Goal: Information Seeking & Learning: Learn about a topic

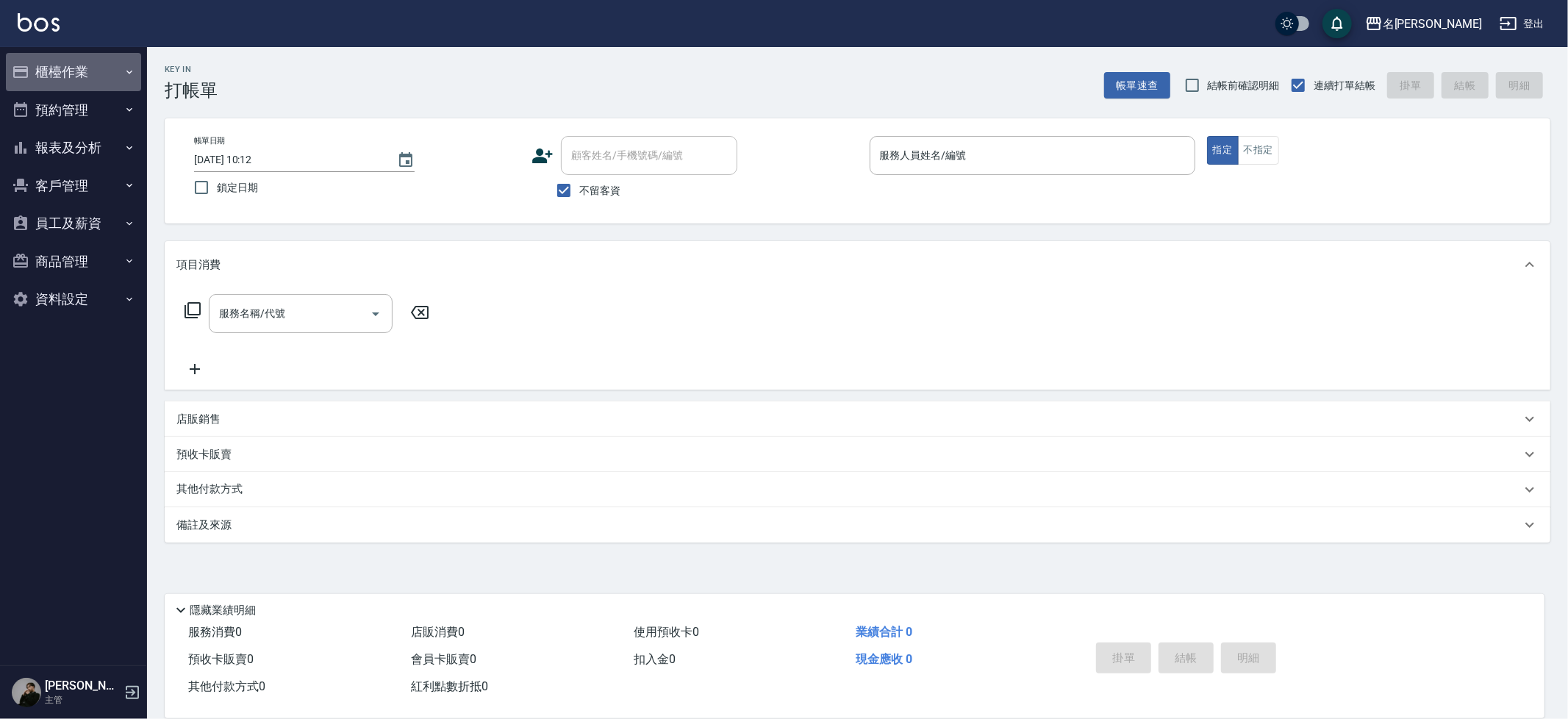
click at [108, 66] on button "櫃檯作業" at bounding box center [74, 72] width 135 height 38
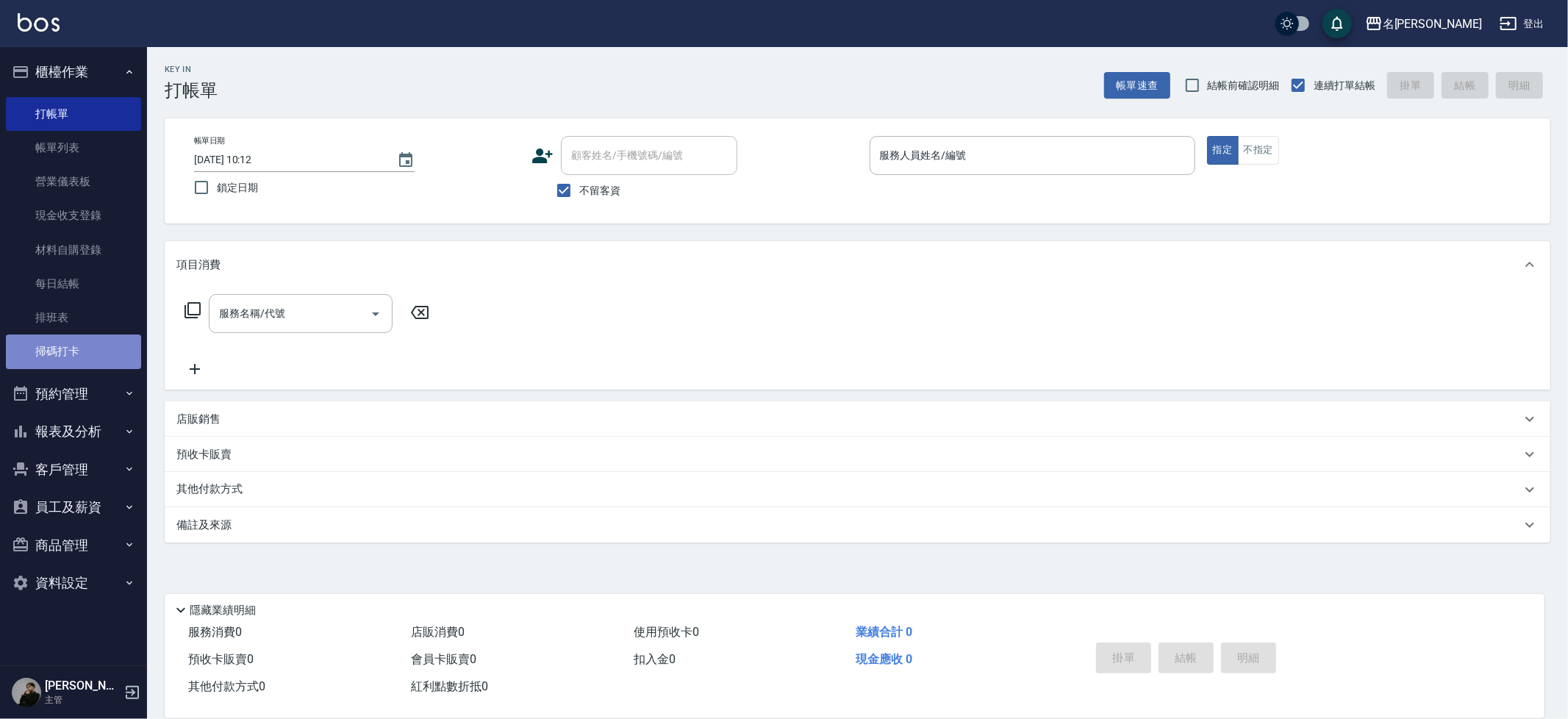
click at [99, 343] on link "掃碼打卡" at bounding box center [74, 351] width 135 height 34
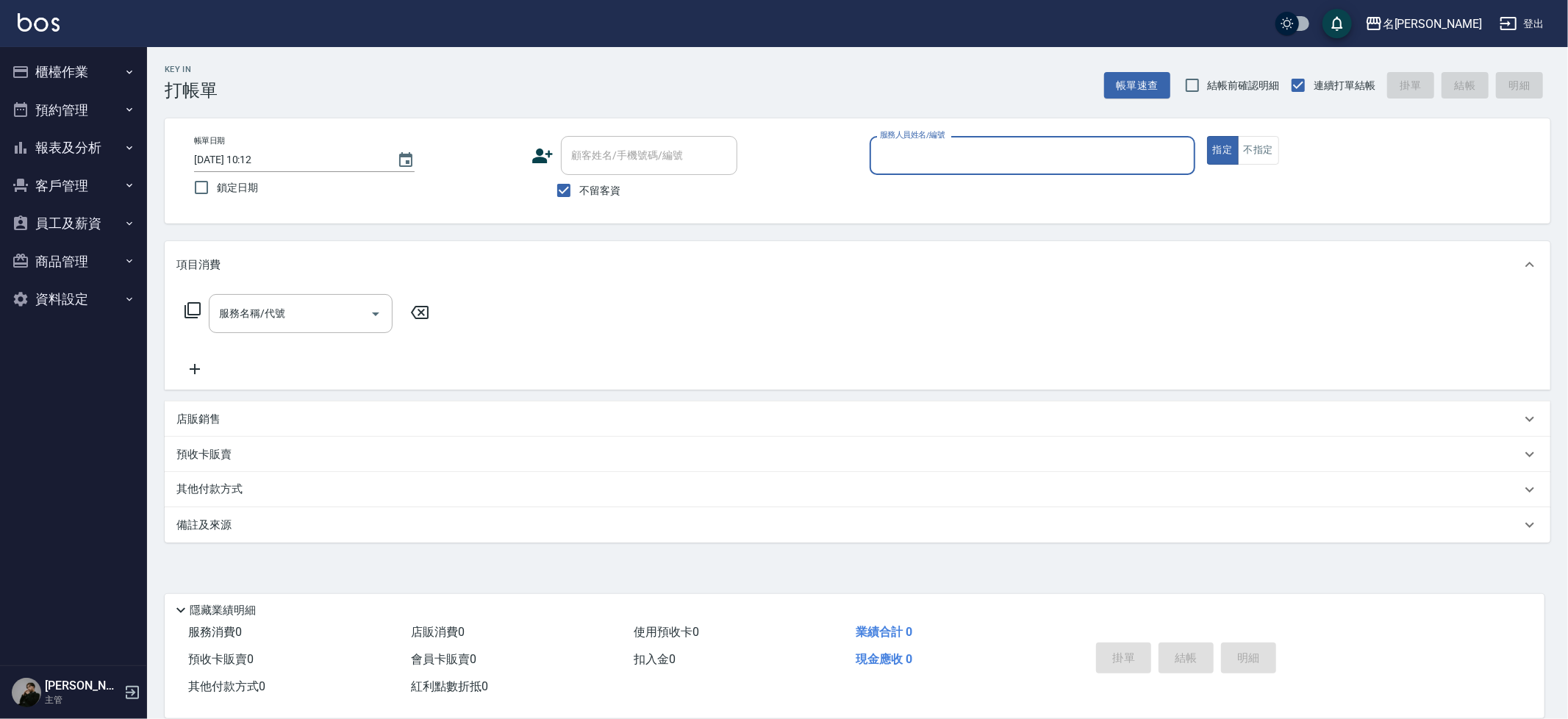
click at [122, 143] on button "報表及分析" at bounding box center [74, 148] width 135 height 38
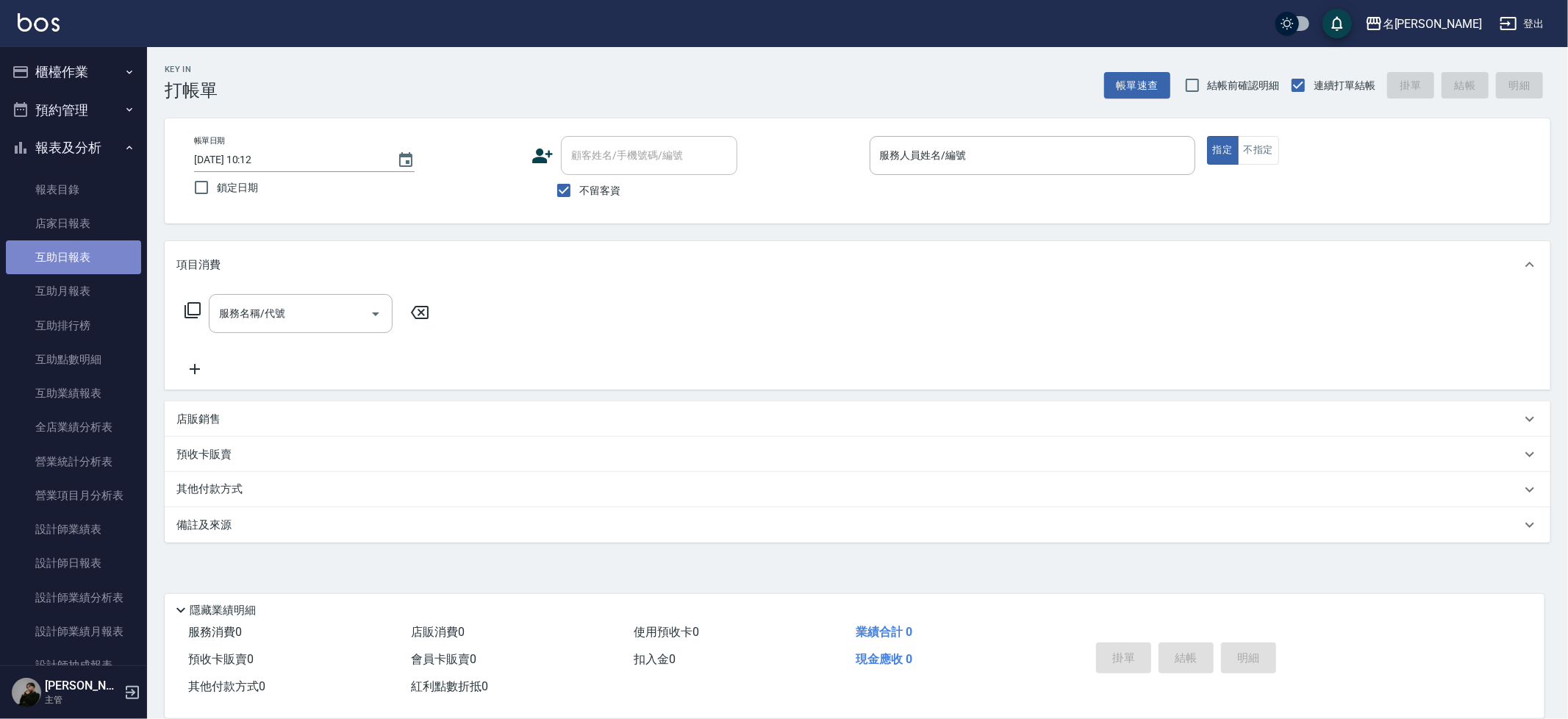
click at [81, 252] on link "互助日報表" at bounding box center [74, 257] width 135 height 34
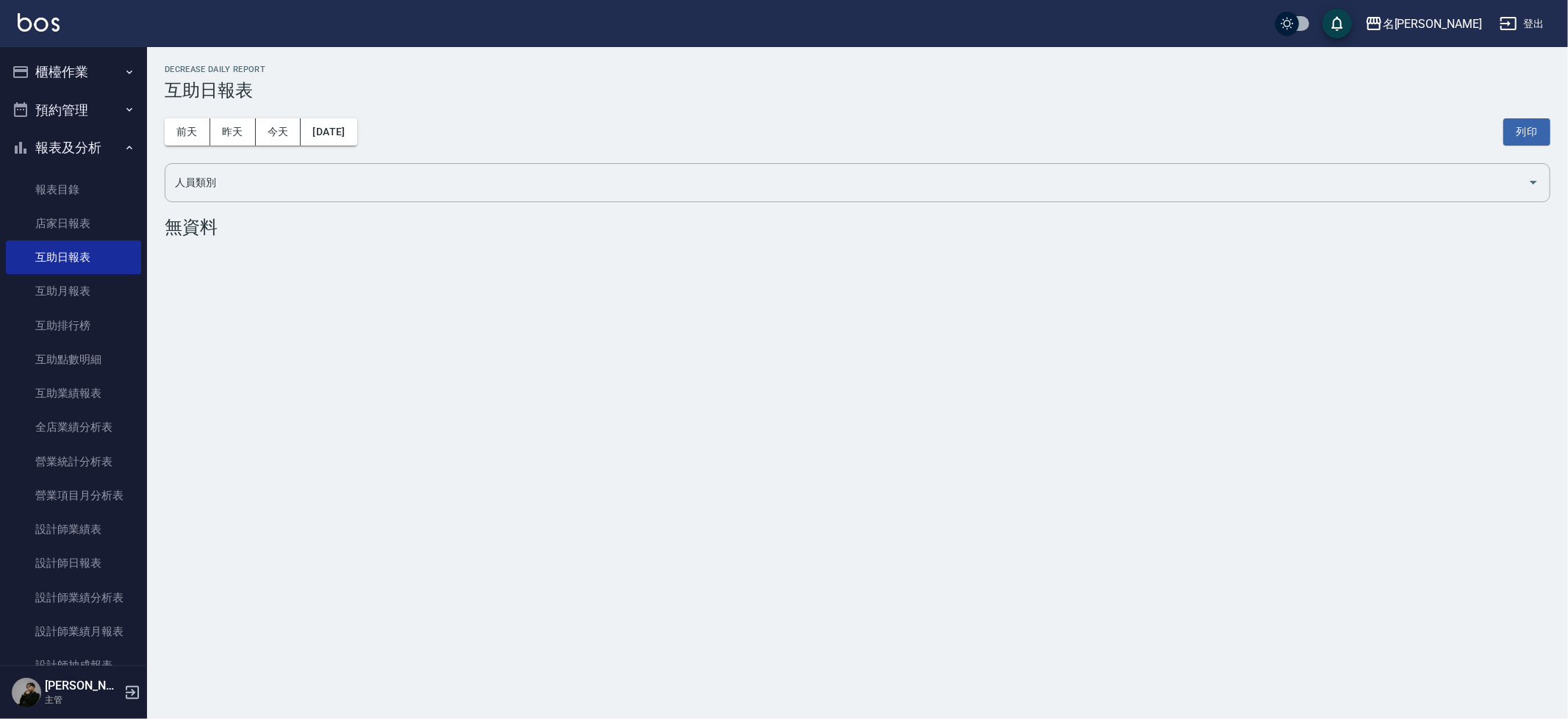
click at [231, 146] on div "[DATE] [DATE] [DATE] [DATE] 列印" at bounding box center [857, 132] width 1386 height 62
click at [233, 136] on button "昨天" at bounding box center [233, 132] width 46 height 27
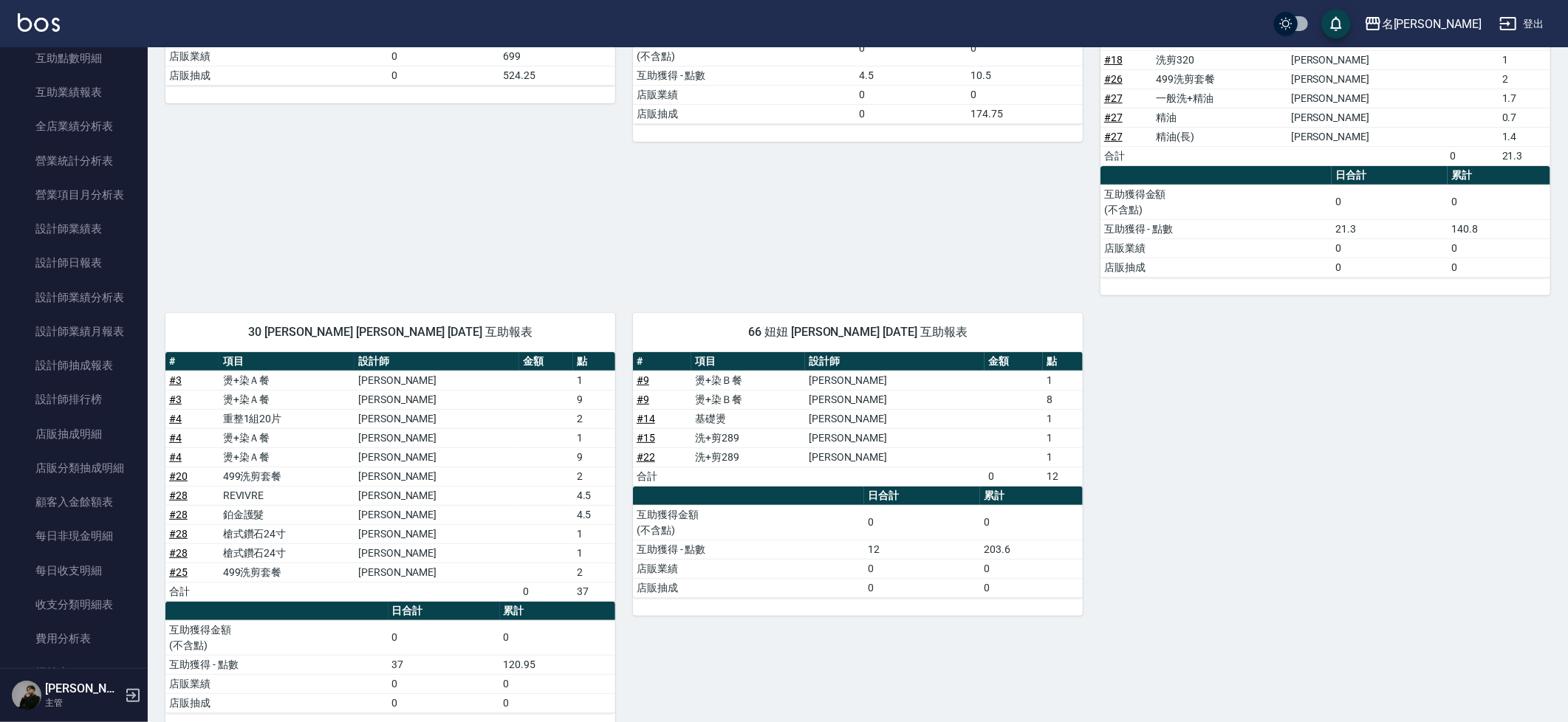
scroll to position [303, 0]
click at [79, 250] on link "設計師日報表" at bounding box center [74, 262] width 136 height 34
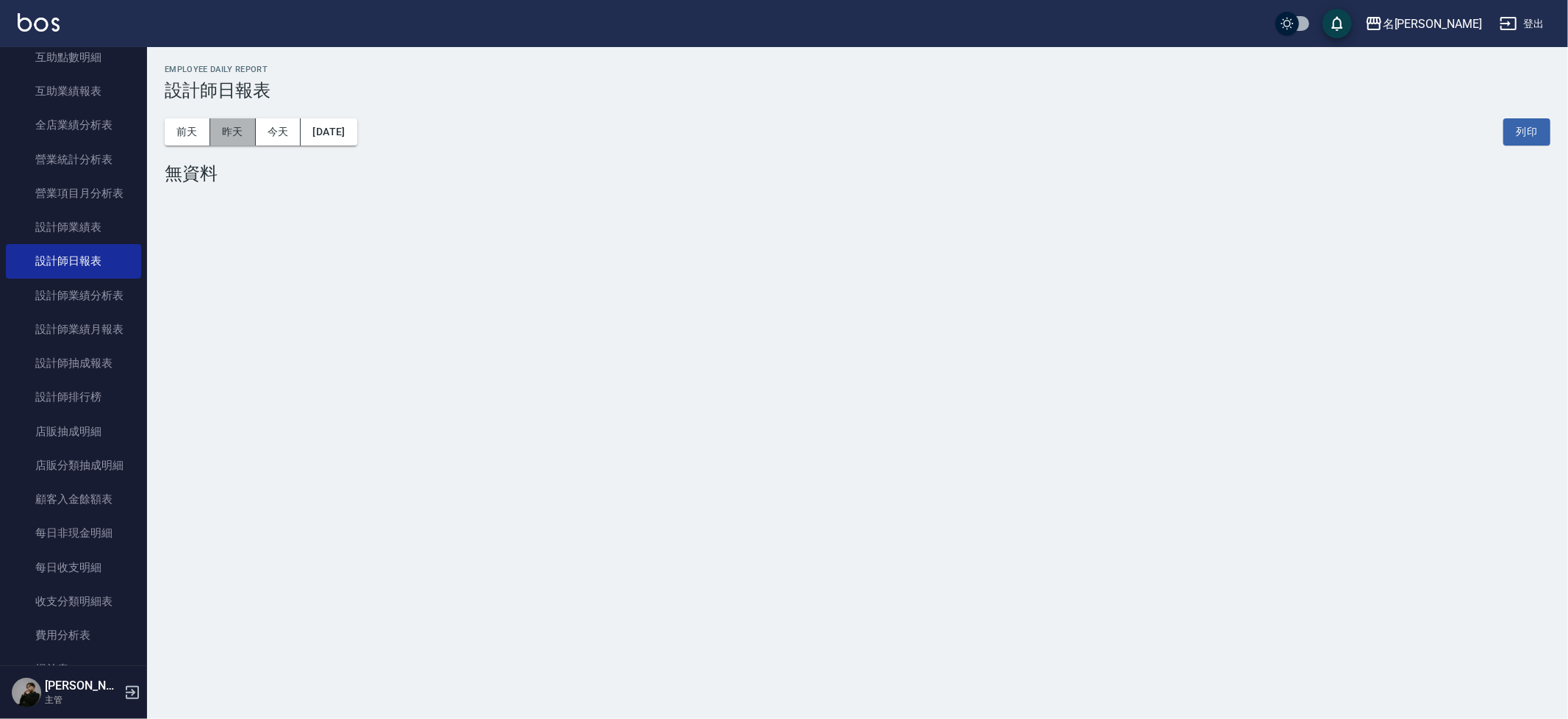
click at [235, 139] on button "昨天" at bounding box center [233, 132] width 46 height 27
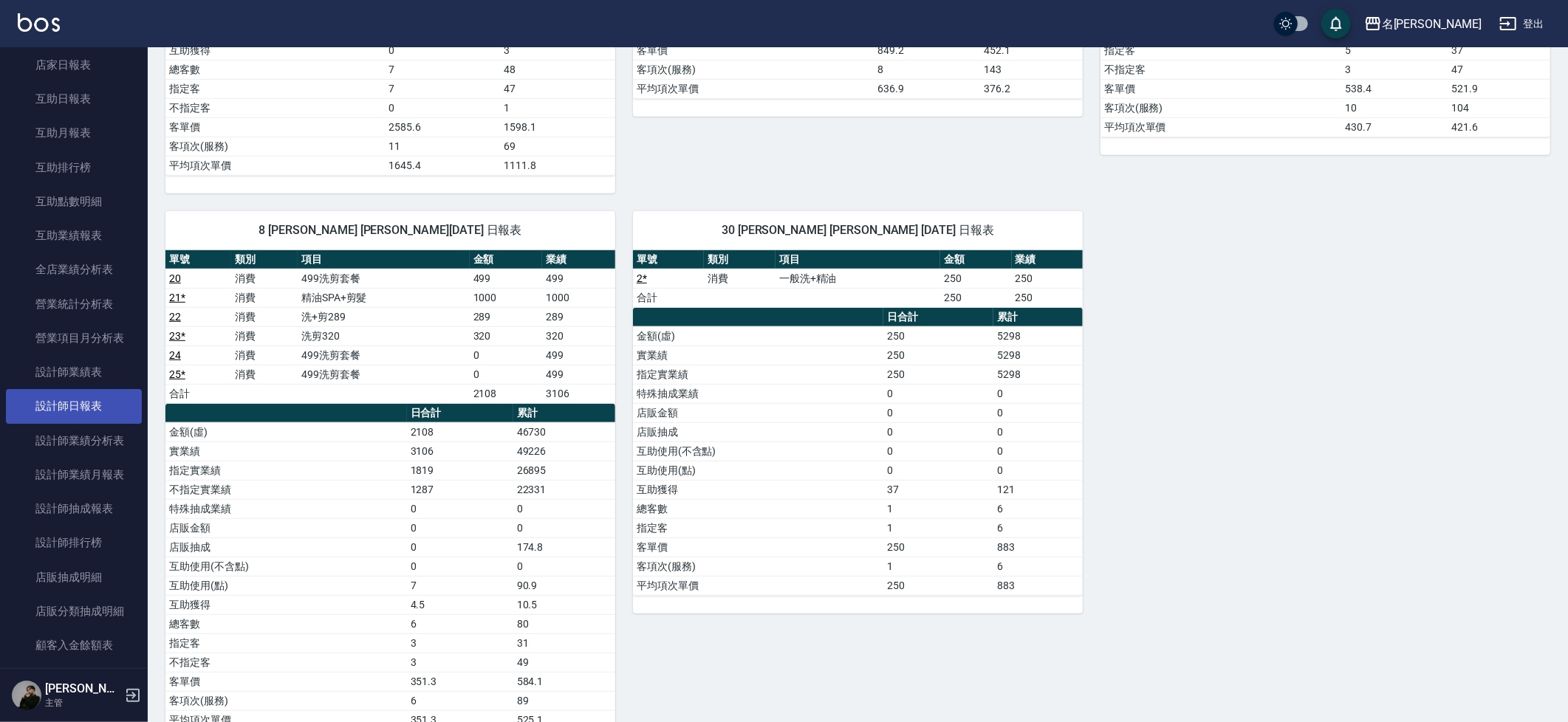
scroll to position [156, 0]
click at [859, 442] on td "互助使用(不含點)" at bounding box center [758, 451] width 250 height 19
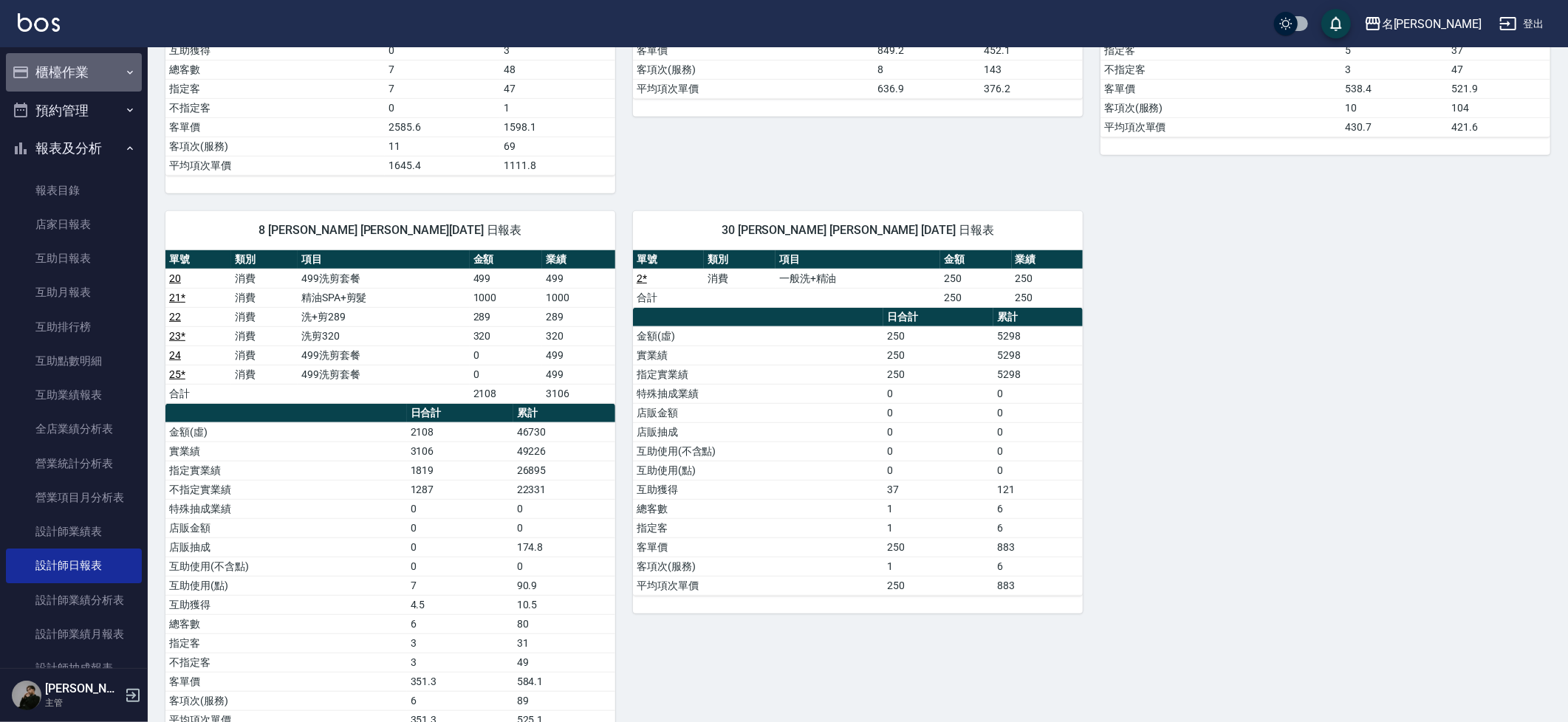
click at [93, 66] on button "櫃檯作業" at bounding box center [74, 72] width 136 height 39
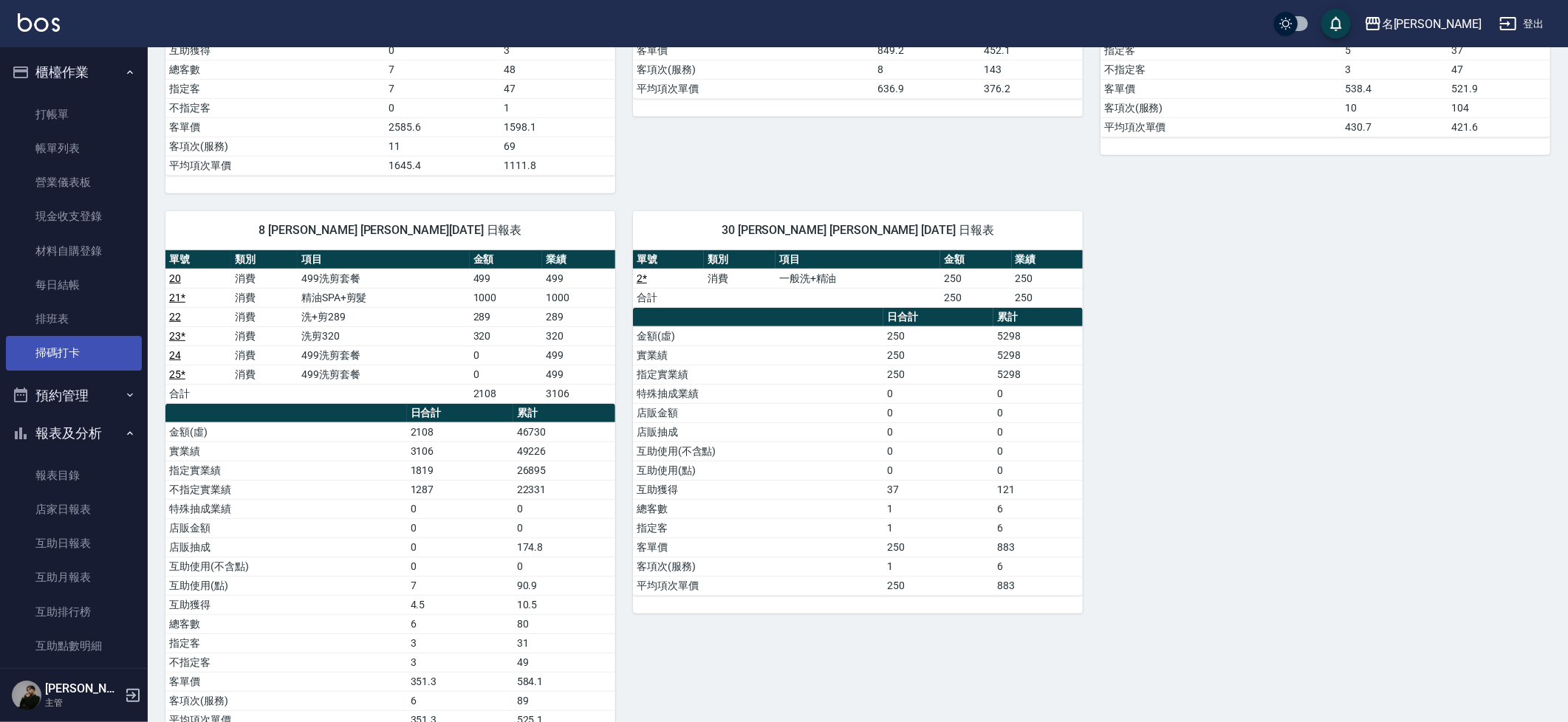
click at [70, 361] on link "掃碼打卡" at bounding box center [74, 352] width 136 height 34
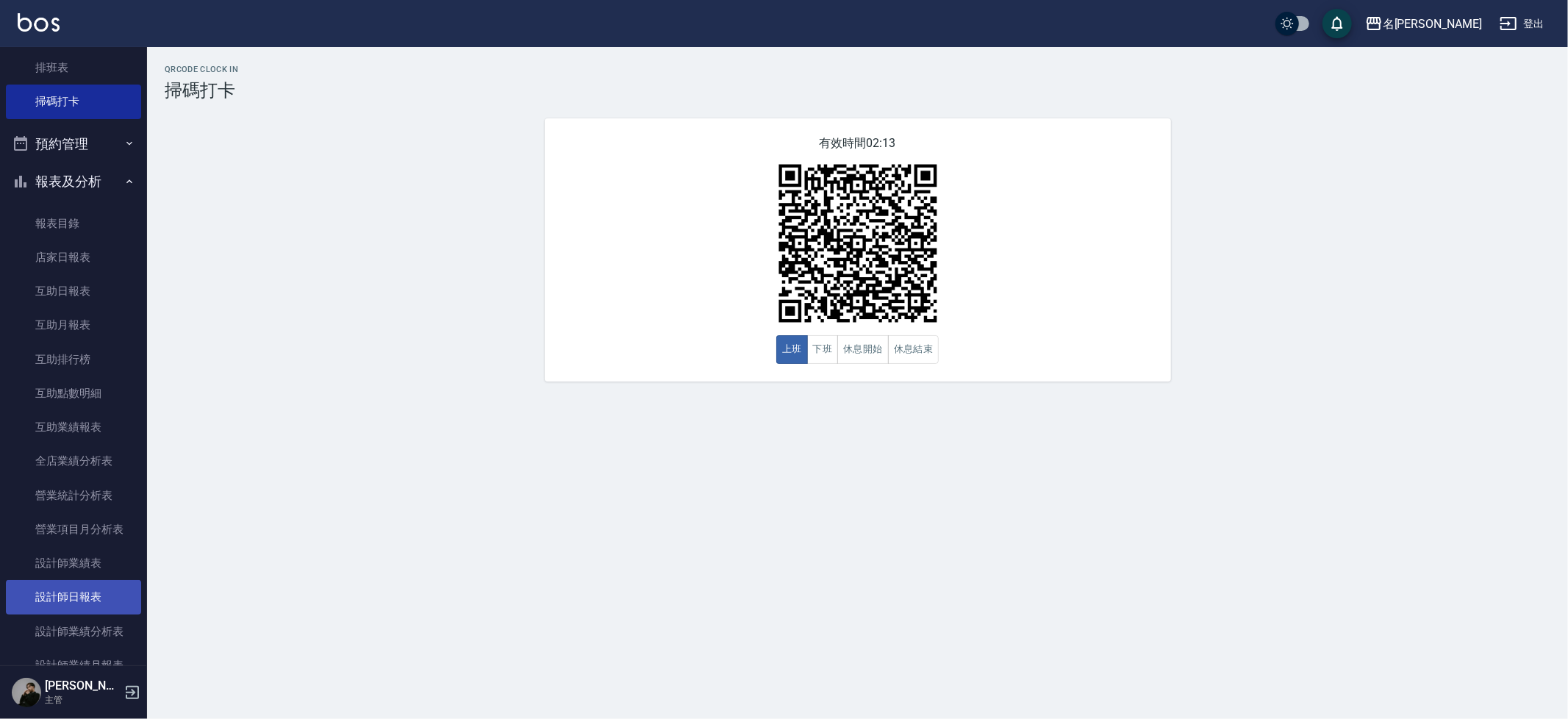
scroll to position [763, 0]
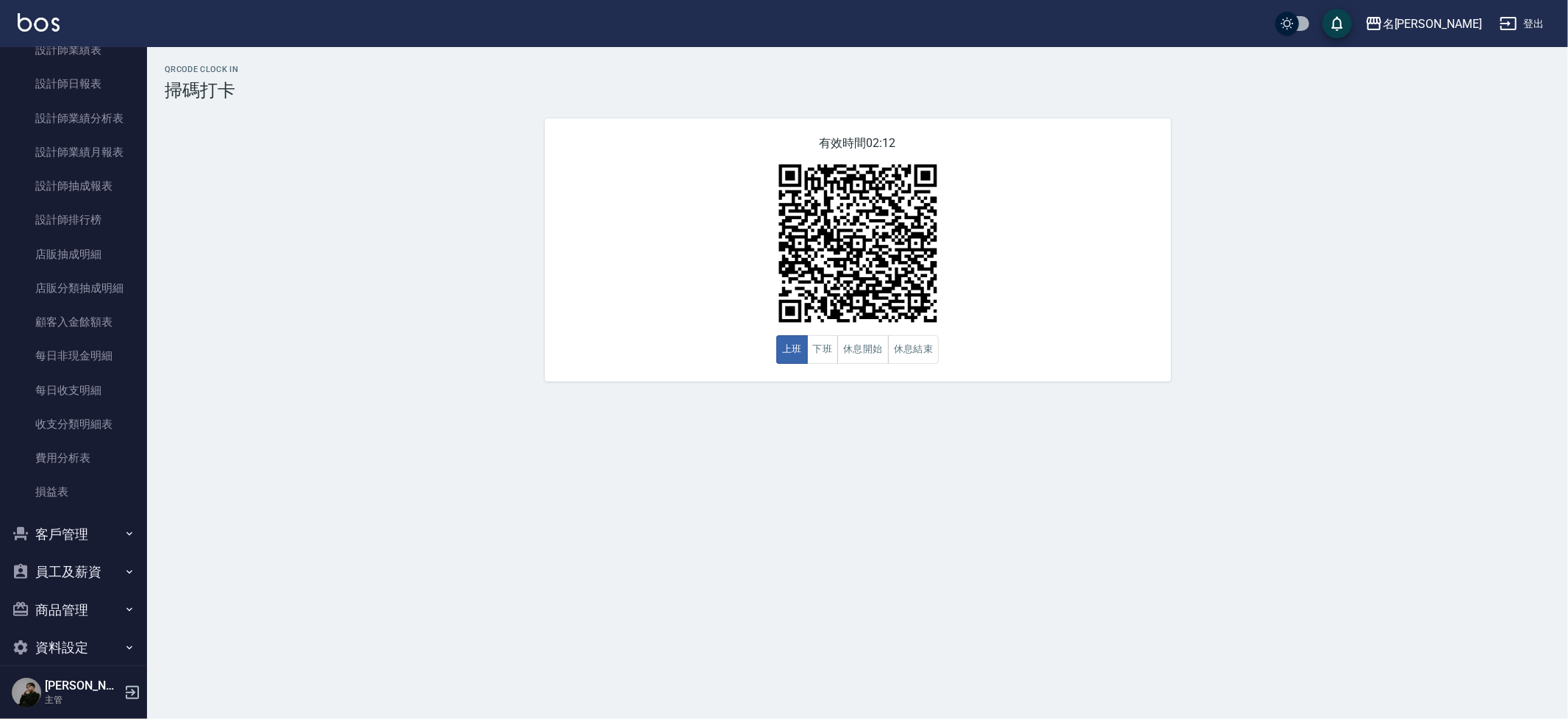
click at [97, 553] on button "員工及薪資" at bounding box center [74, 571] width 135 height 38
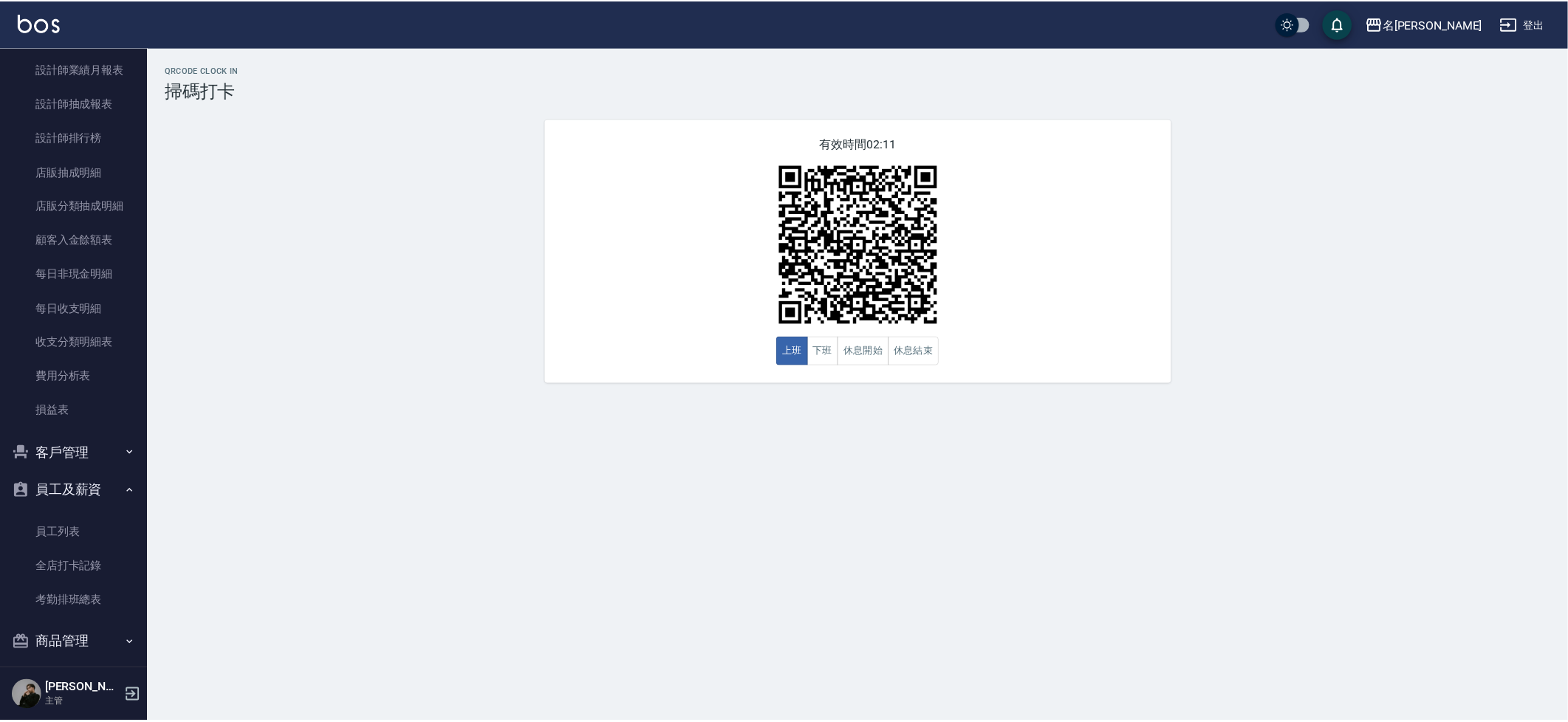
scroll to position [869, 0]
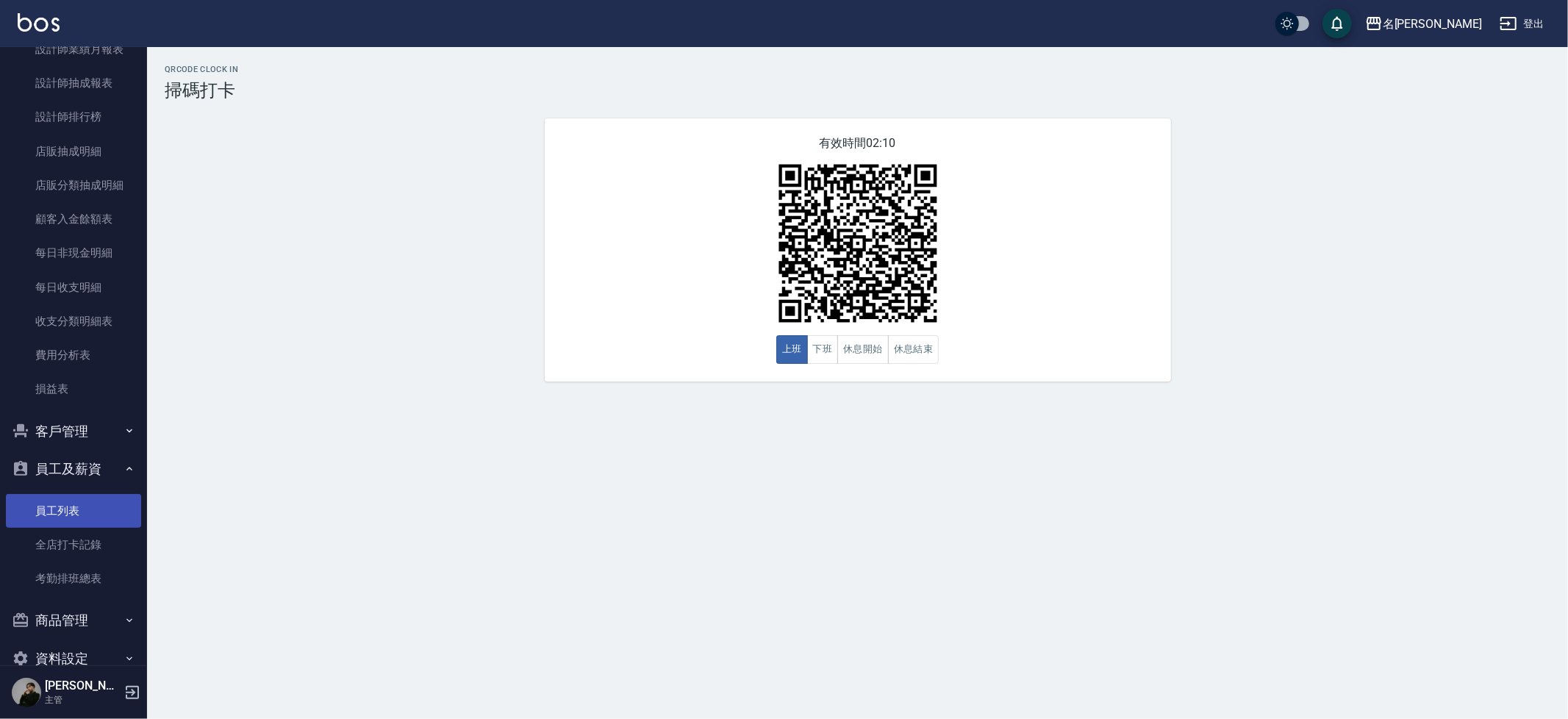
click at [99, 502] on link "員工列表" at bounding box center [74, 510] width 135 height 34
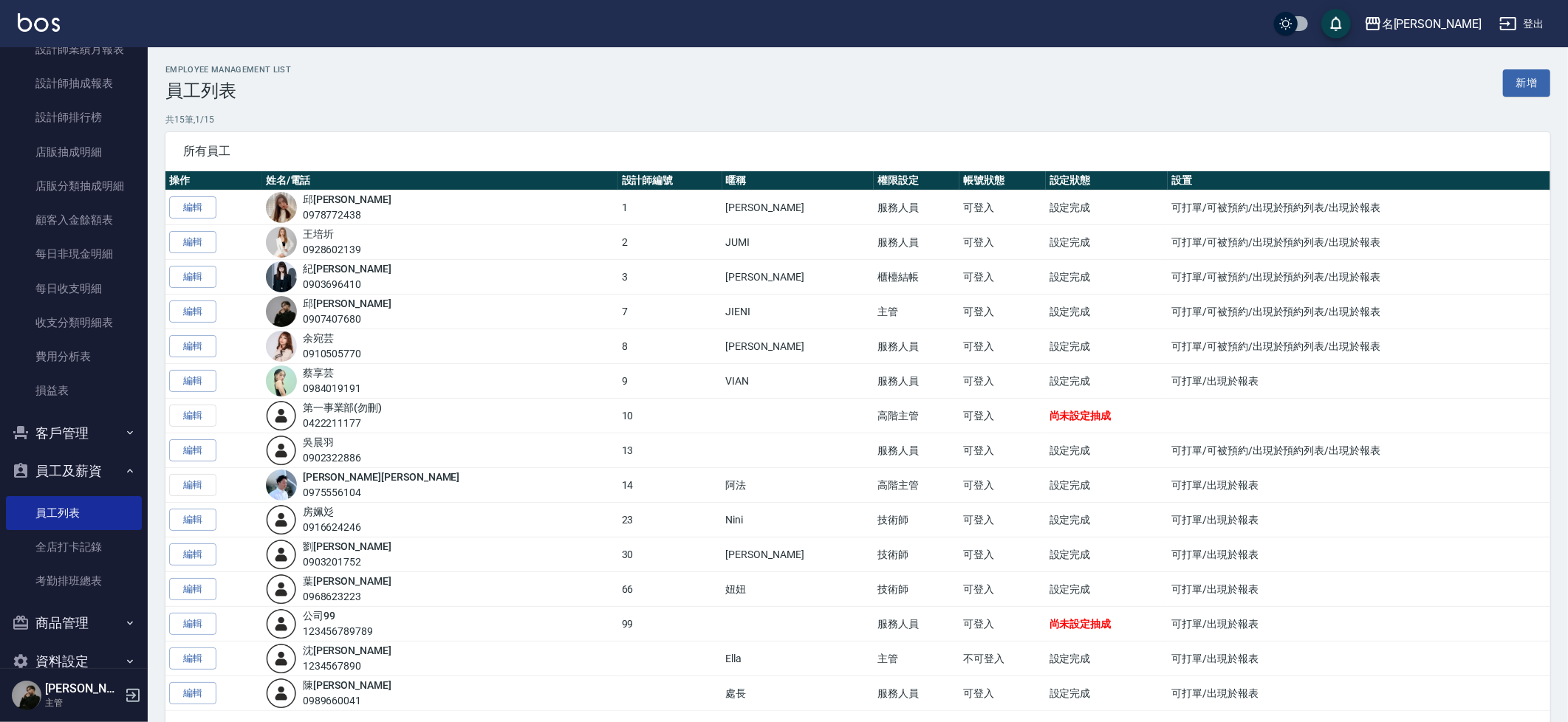
scroll to position [4, 0]
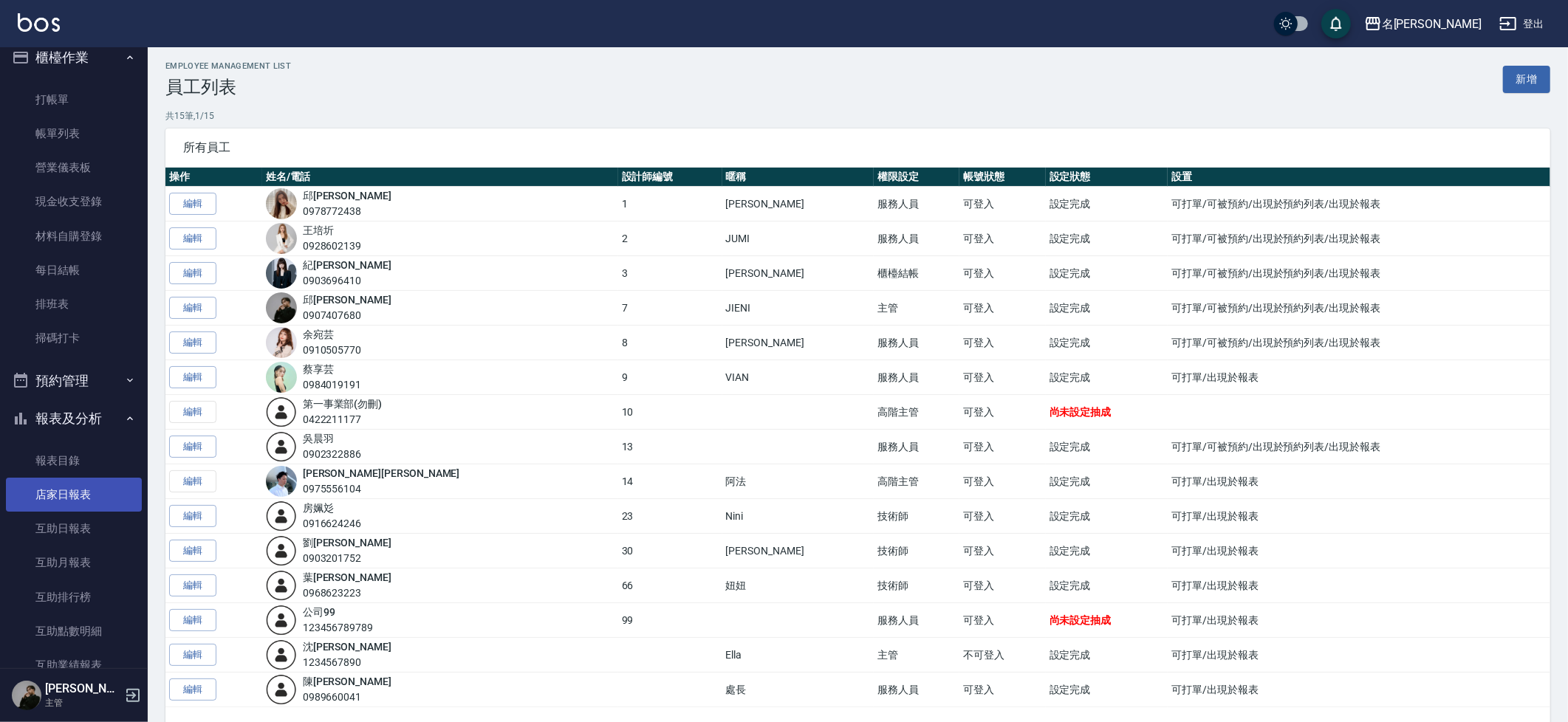
scroll to position [0, 0]
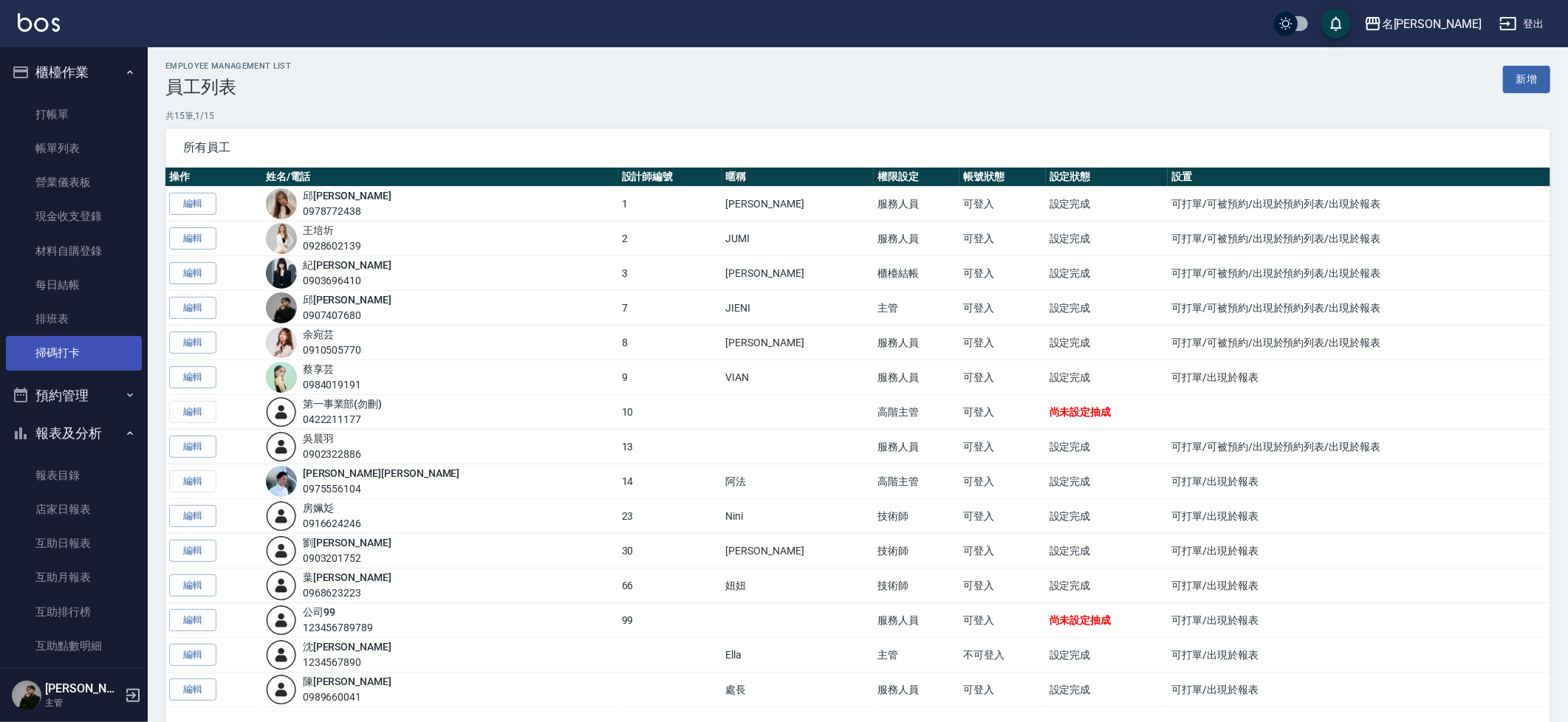
click at [45, 344] on link "掃碼打卡" at bounding box center [74, 352] width 136 height 34
